Goal: Information Seeking & Learning: Learn about a topic

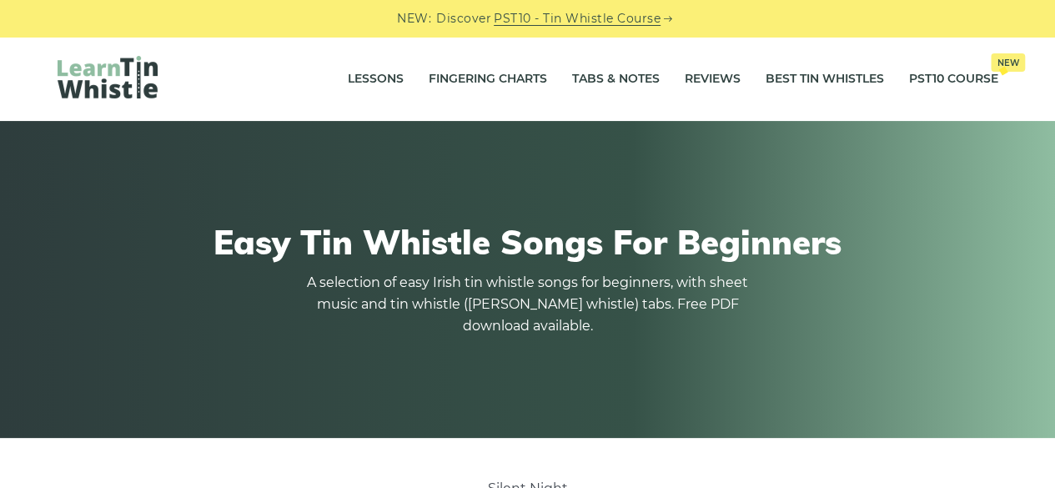
click at [555, 18] on link "PST10 - Tin Whistle Course" at bounding box center [577, 18] width 167 height 19
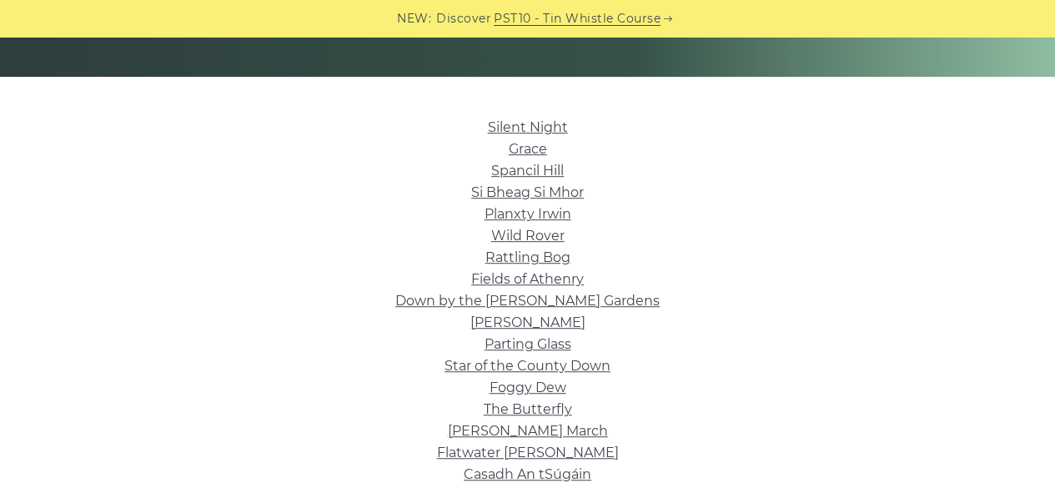
scroll to position [360, 0]
click at [535, 167] on link "Spancil Hill" at bounding box center [527, 171] width 73 height 16
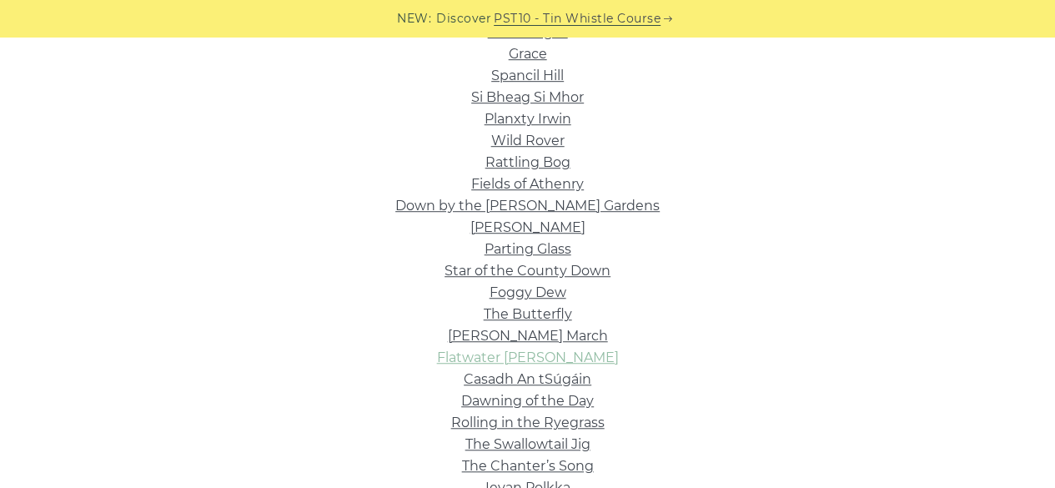
scroll to position [440, 0]
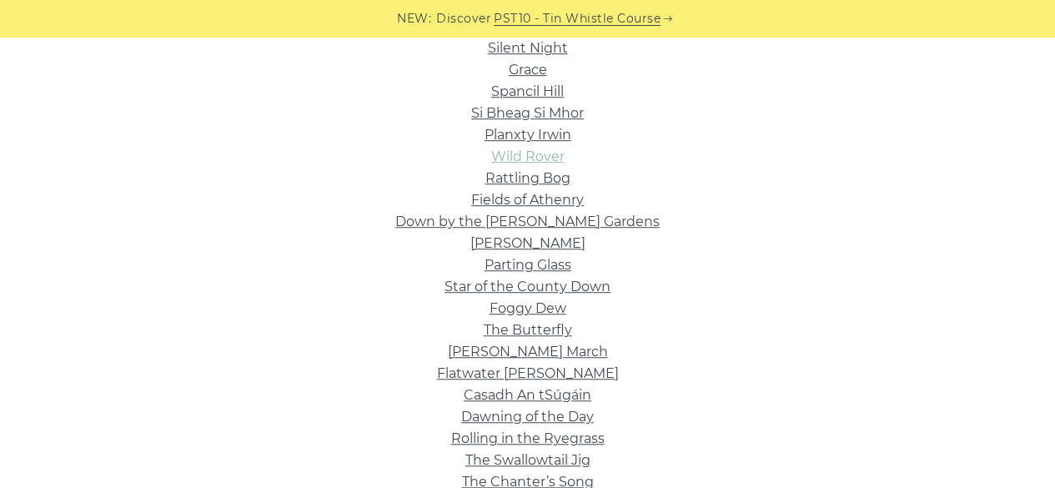
click at [514, 150] on link "Wild Rover" at bounding box center [527, 156] width 73 height 16
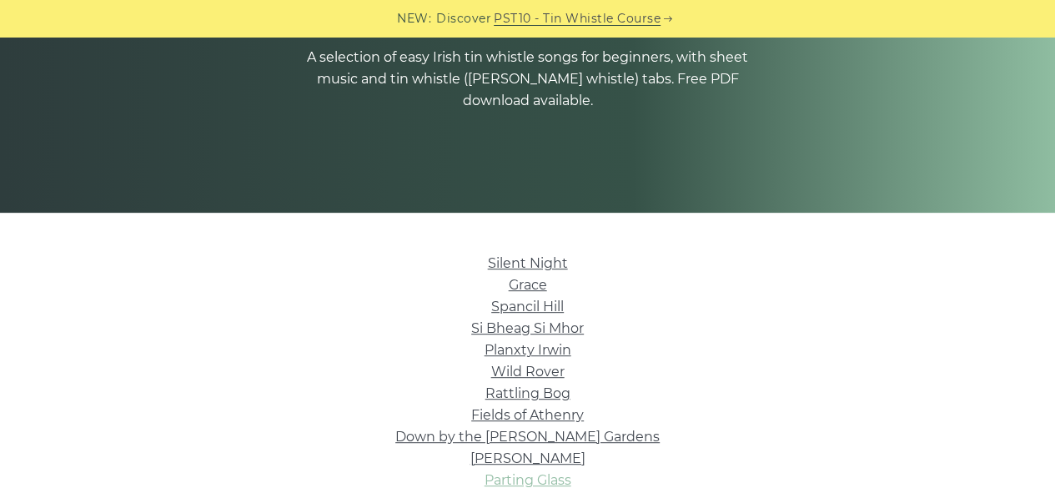
scroll to position [222, 0]
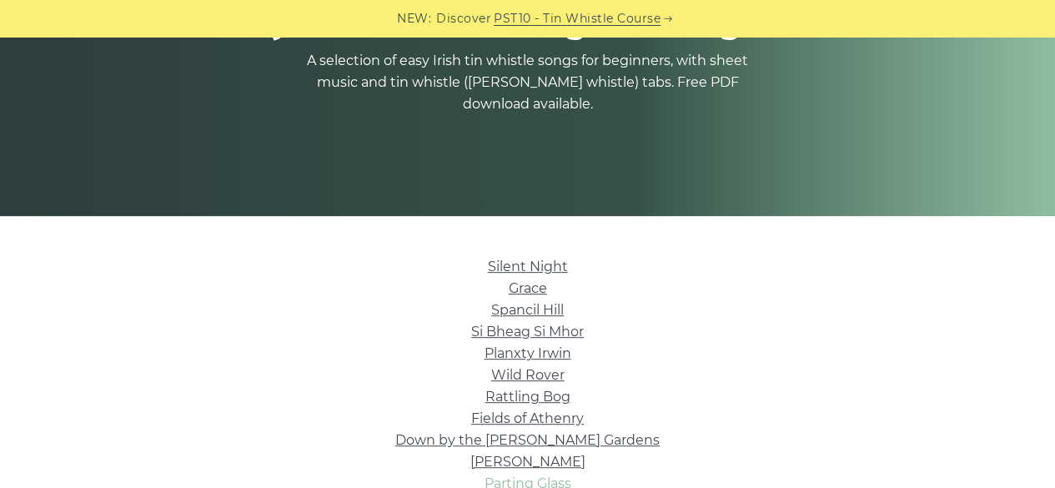
click at [523, 261] on link "Silent Night" at bounding box center [528, 266] width 80 height 16
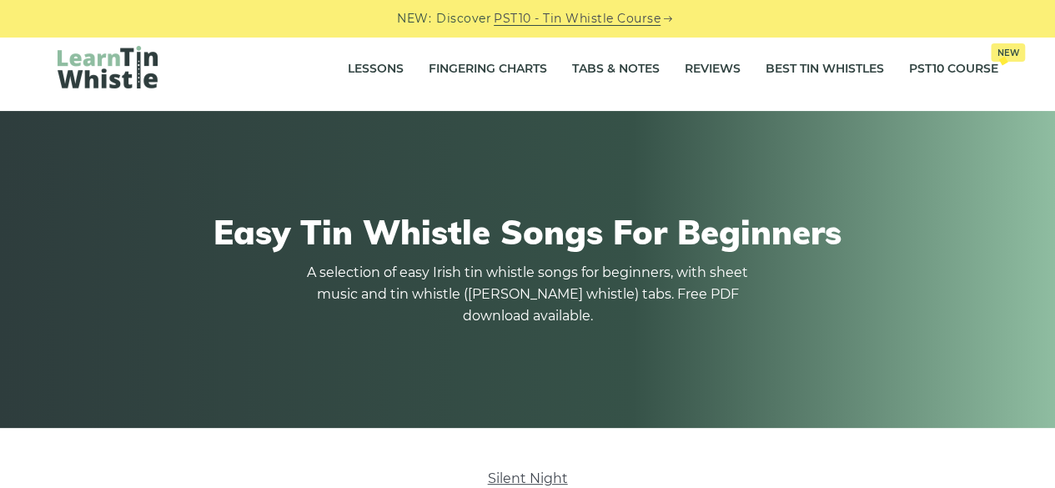
scroll to position [0, 0]
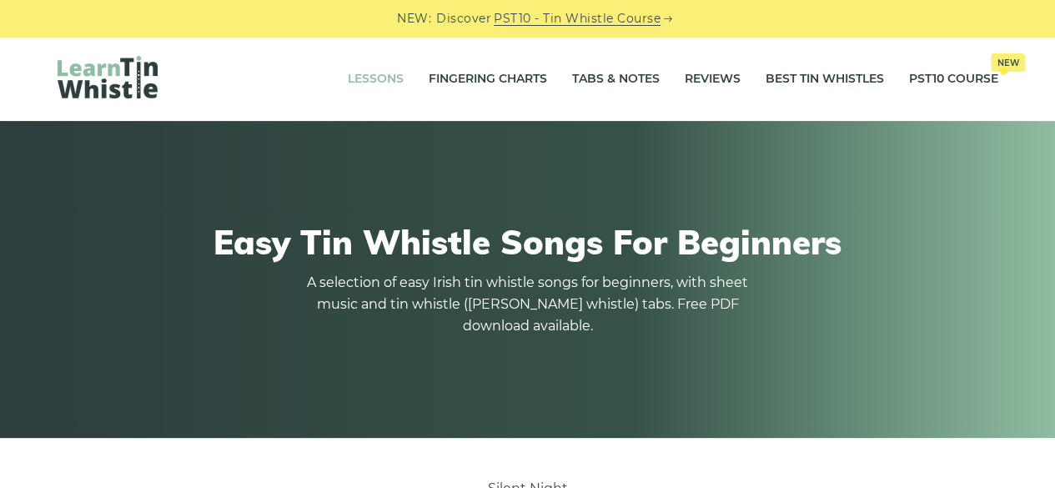
click at [384, 78] on link "Lessons" at bounding box center [376, 79] width 56 height 42
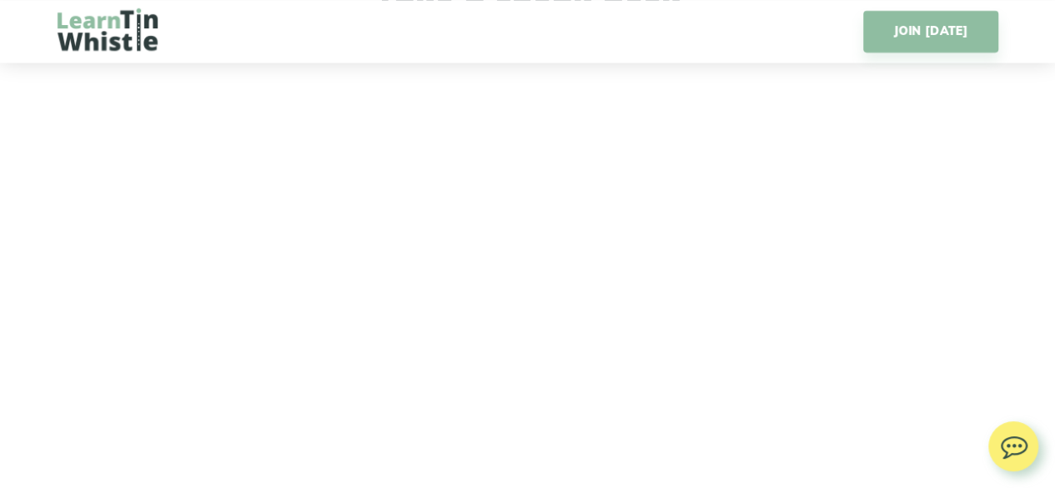
scroll to position [2531, 0]
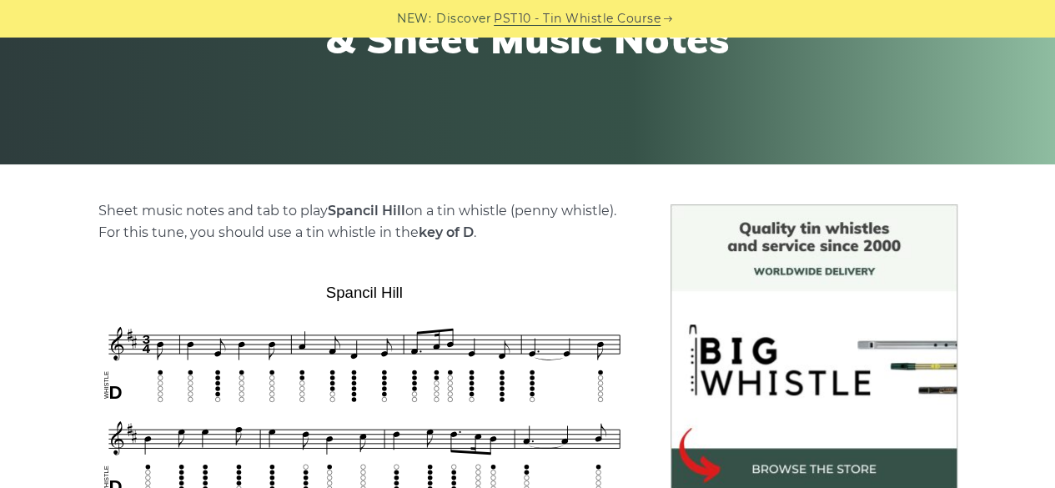
scroll to position [395, 0]
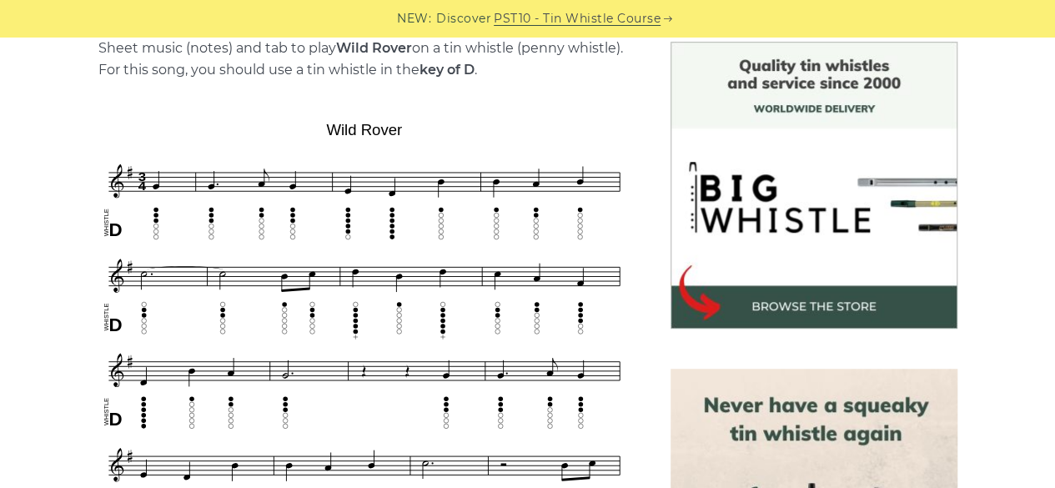
scroll to position [439, 0]
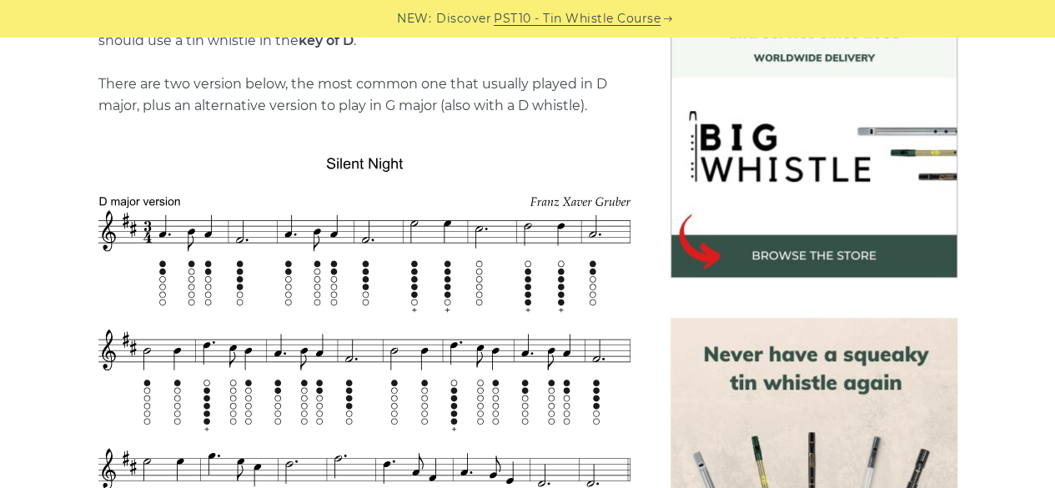
scroll to position [486, 0]
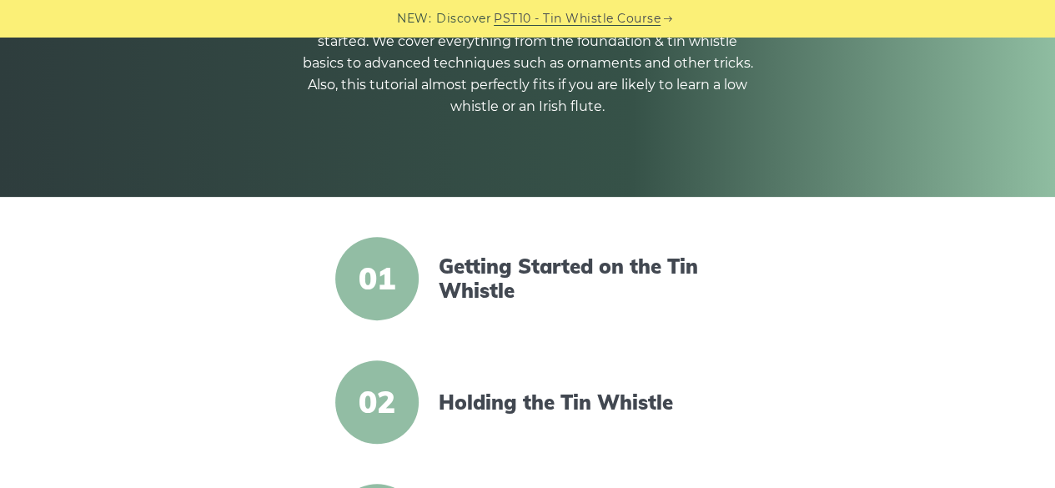
scroll to position [371, 0]
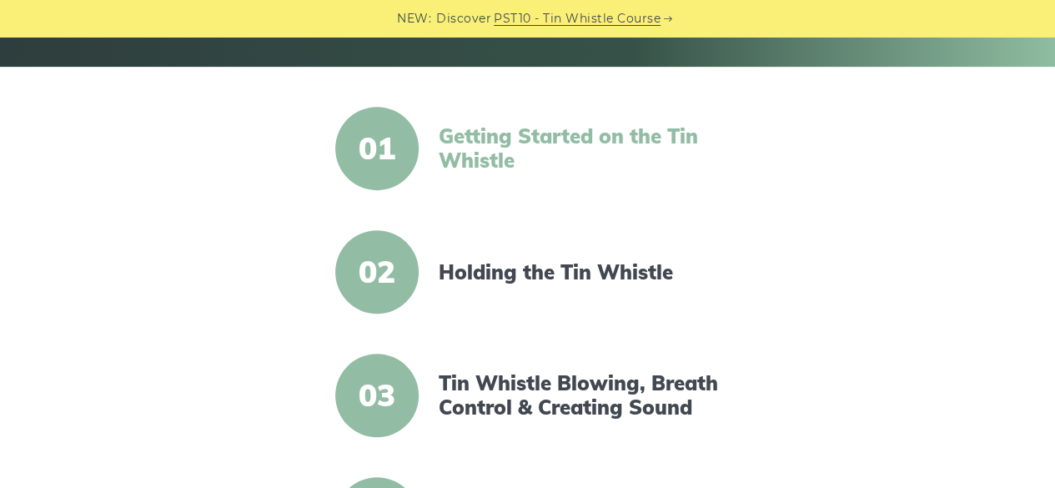
click at [475, 141] on link "Getting Started on the Tin Whistle" at bounding box center [582, 148] width 287 height 48
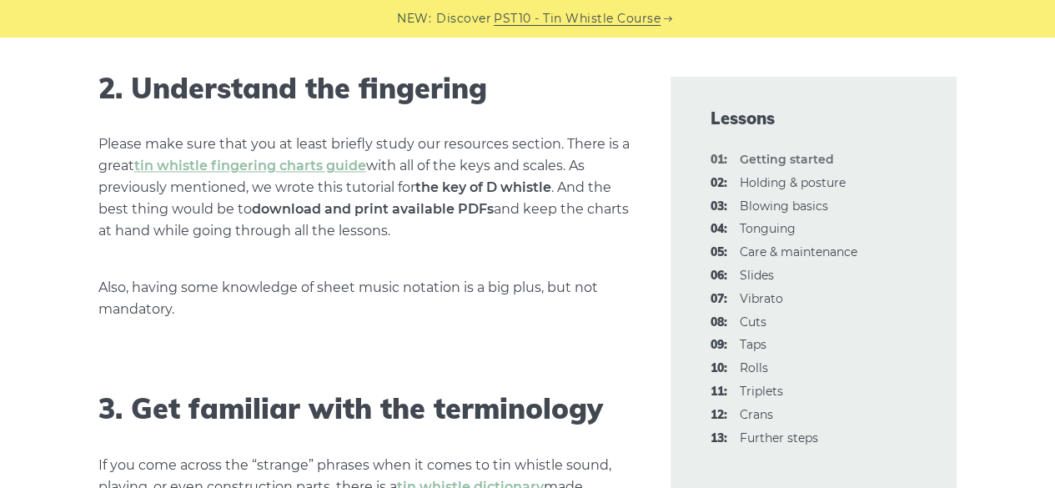
scroll to position [1315, 0]
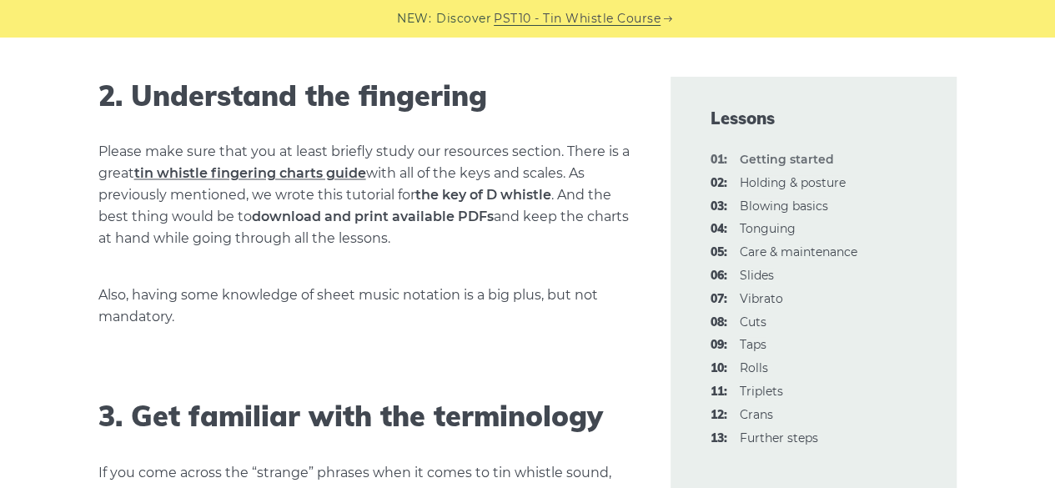
click at [322, 171] on link "tin whistle fingering charts guide" at bounding box center [250, 173] width 232 height 16
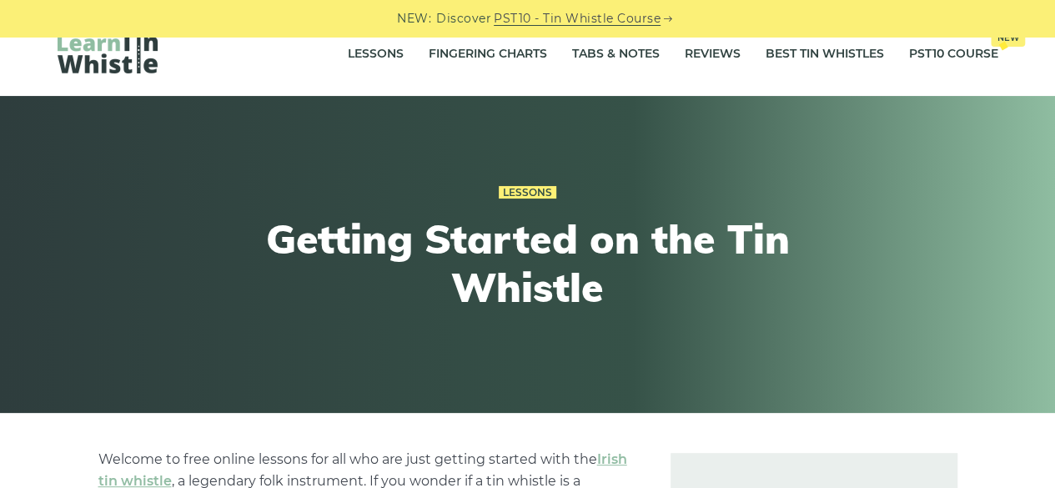
scroll to position [0, 0]
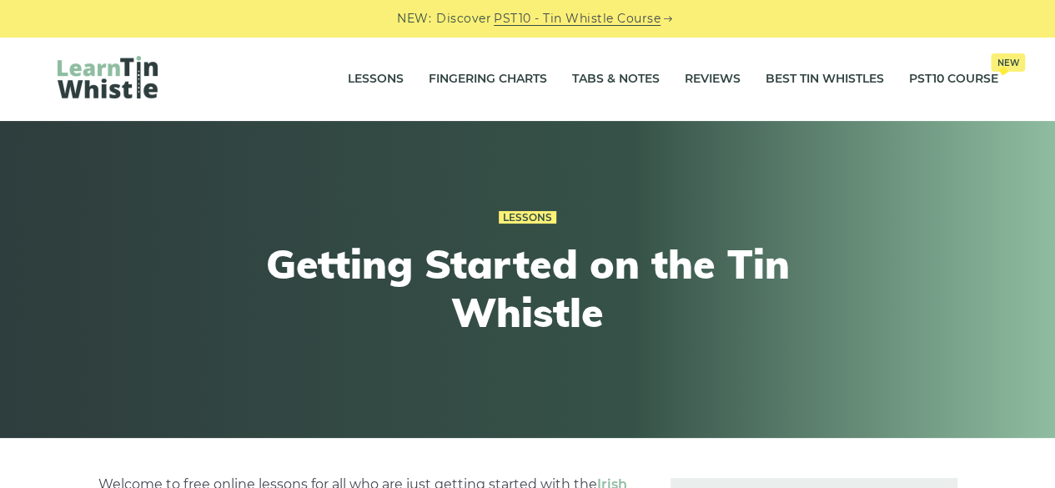
click at [143, 73] on img at bounding box center [108, 77] width 100 height 43
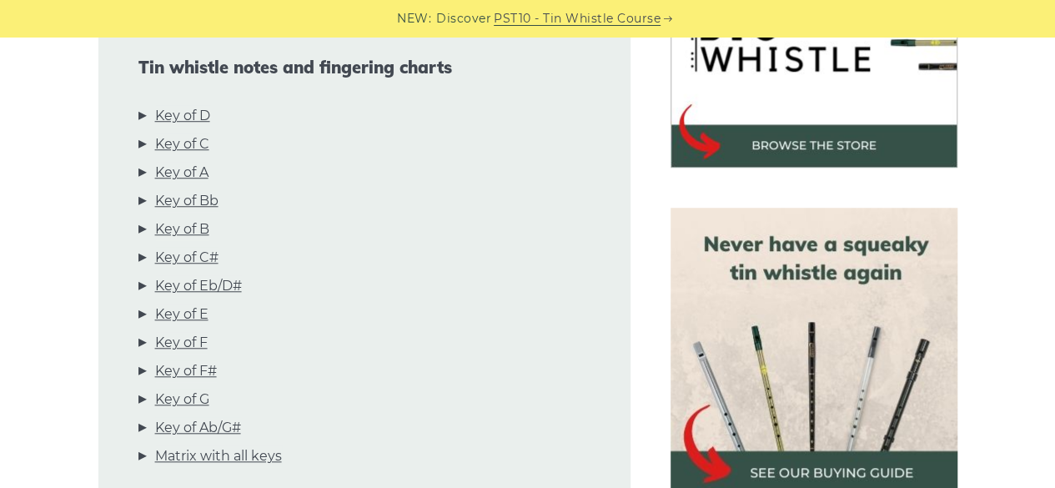
scroll to position [597, 0]
click at [210, 116] on link "Key of D" at bounding box center [182, 116] width 55 height 22
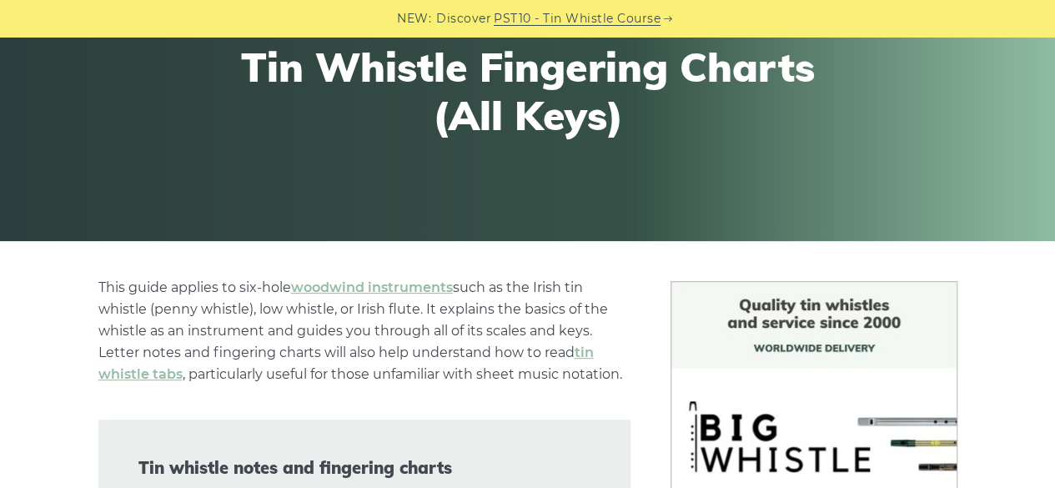
scroll to position [0, 0]
